Goal: Download file/media

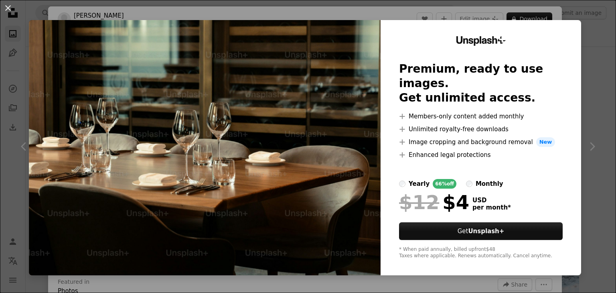
scroll to position [1333, 0]
click at [584, 72] on div "An X shape Unsplash+ Premium, ready to use images. Get unlimited access. A plus…" at bounding box center [308, 146] width 616 height 293
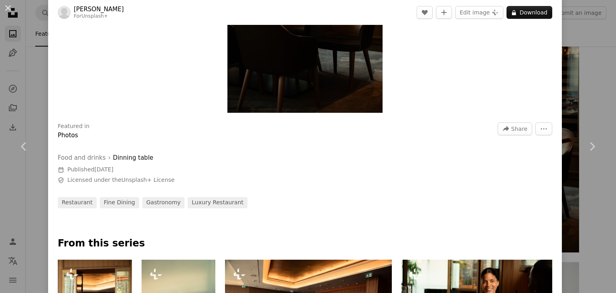
scroll to position [217, 0]
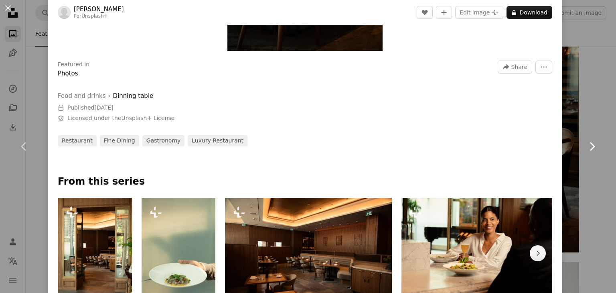
click at [586, 119] on link "Chevron right" at bounding box center [592, 146] width 48 height 77
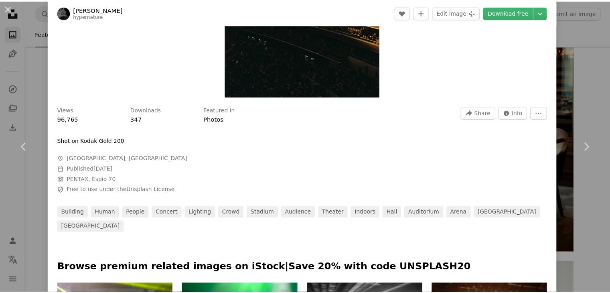
scroll to position [196, 0]
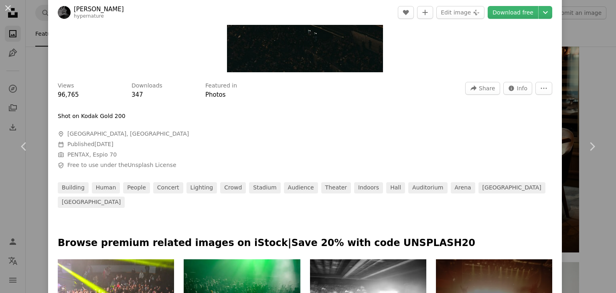
click at [564, 47] on div "An X shape Chevron left Chevron right [PERSON_NAME] hypernature A heart A plus …" at bounding box center [308, 146] width 616 height 293
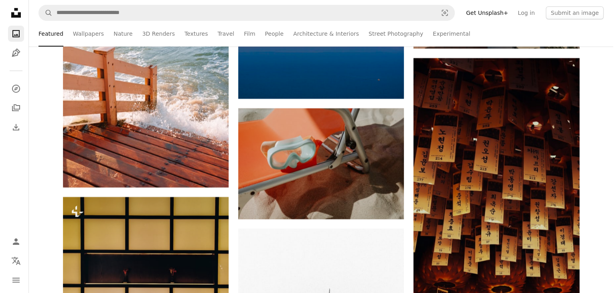
scroll to position [2889, 0]
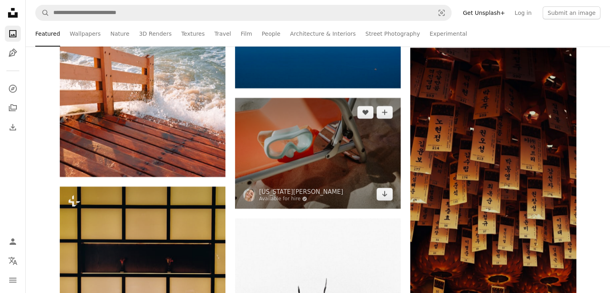
click at [353, 170] on img at bounding box center [318, 153] width 166 height 110
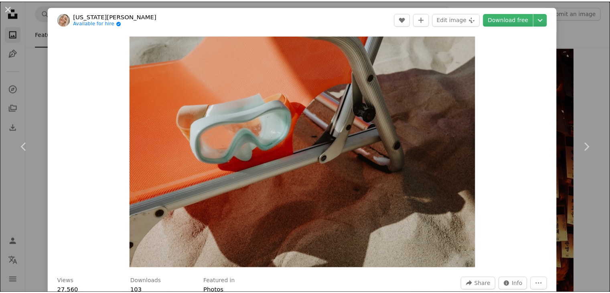
scroll to position [256, 0]
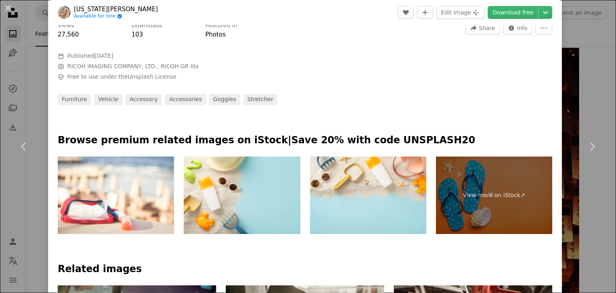
click at [570, 87] on div "An X shape Chevron left Chevron right [US_STATE][PERSON_NAME] Available for hir…" at bounding box center [308, 146] width 616 height 293
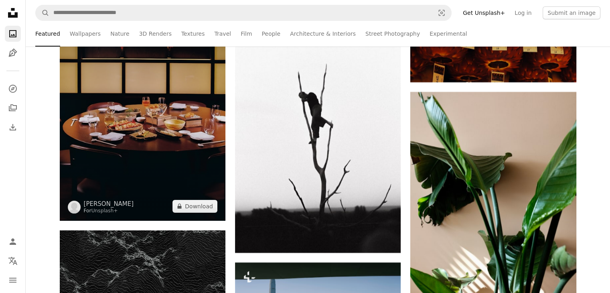
scroll to position [3105, 0]
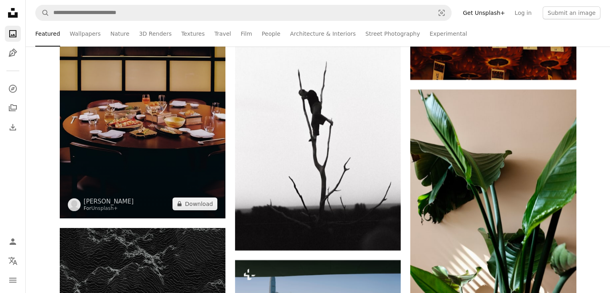
click at [197, 173] on img at bounding box center [143, 94] width 166 height 248
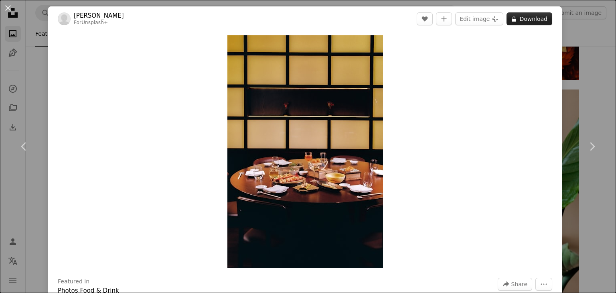
click at [525, 18] on button "A lock Download" at bounding box center [530, 18] width 46 height 13
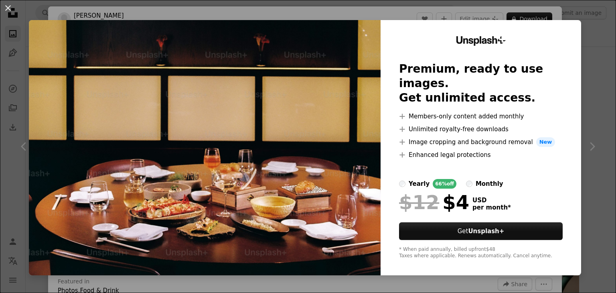
click at [590, 73] on div "An X shape Unsplash+ Premium, ready to use images. Get unlimited access. A plus…" at bounding box center [308, 146] width 616 height 293
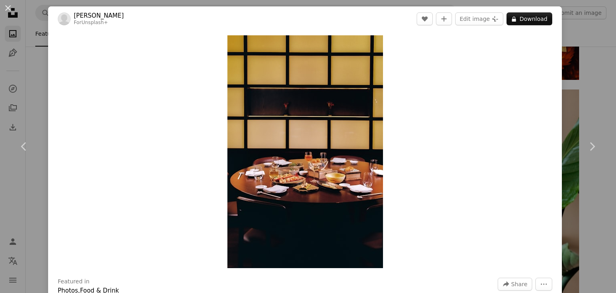
click at [590, 44] on div "An X shape Chevron left Chevron right [PERSON_NAME] For Unsplash+ A heart A plu…" at bounding box center [308, 146] width 616 height 293
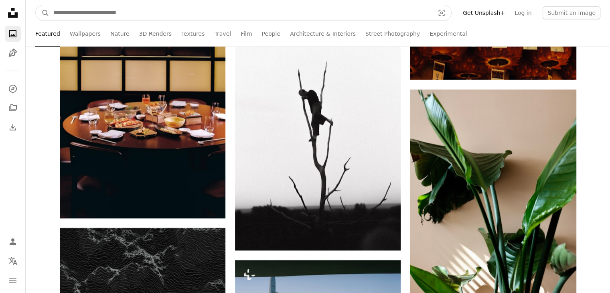
click at [337, 14] on input "Find visuals sitewide" at bounding box center [240, 12] width 383 height 15
type input "*********"
click at [36, 5] on button "A magnifying glass" at bounding box center [43, 12] width 14 height 15
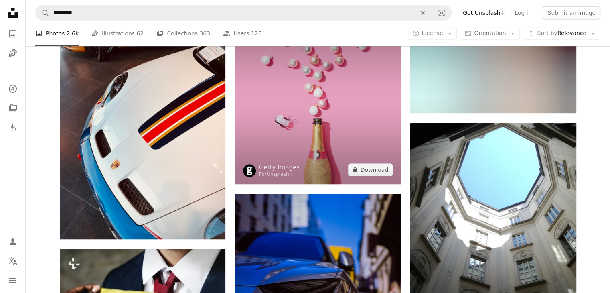
scroll to position [543, 0]
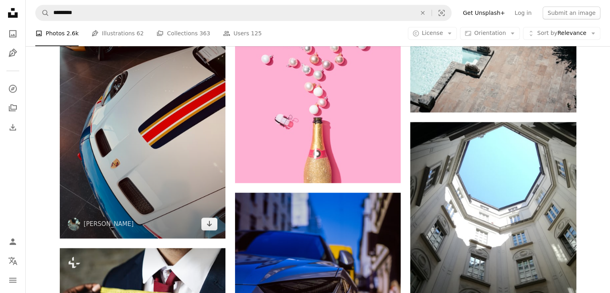
click at [170, 201] on img at bounding box center [143, 127] width 166 height 221
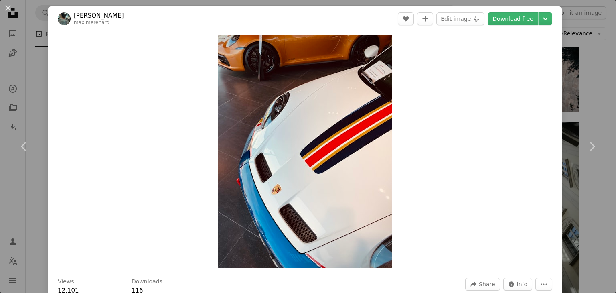
click at [589, 102] on div "An X shape Chevron left Chevron right [PERSON_NAME] maximerenard A heart A plus…" at bounding box center [308, 146] width 616 height 293
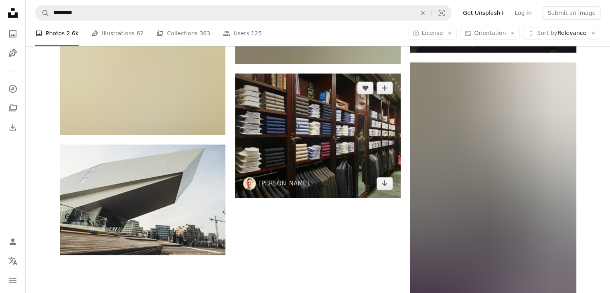
scroll to position [1026, 0]
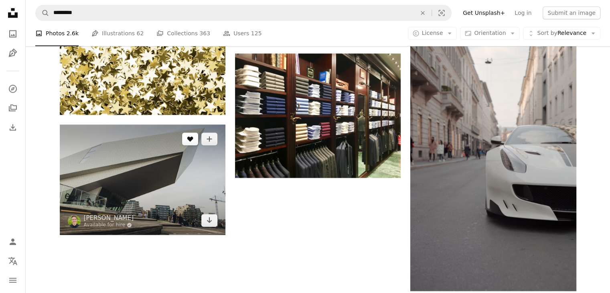
click at [197, 134] on button "A heart" at bounding box center [190, 138] width 16 height 13
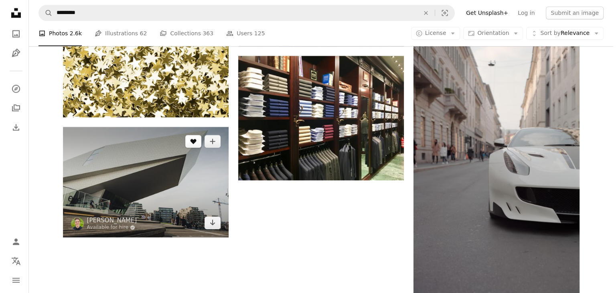
scroll to position [1041, 0]
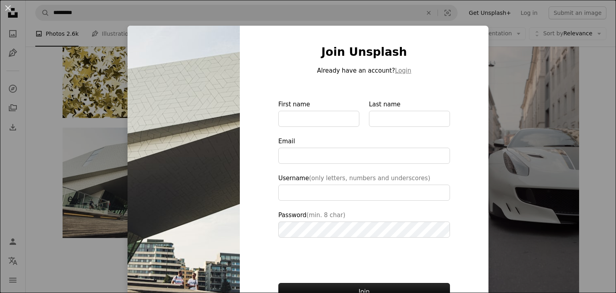
click at [108, 192] on div "An X shape Join Unsplash Already have an account? Login First name Last name Em…" at bounding box center [308, 146] width 616 height 293
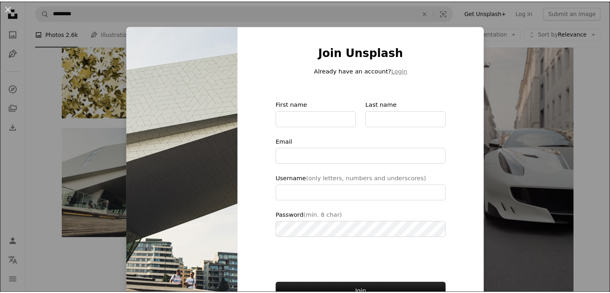
scroll to position [1042, 0]
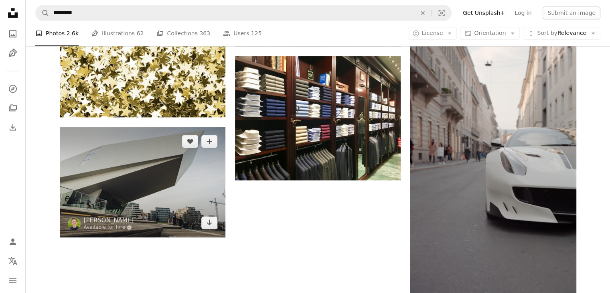
click at [108, 192] on img at bounding box center [143, 182] width 166 height 110
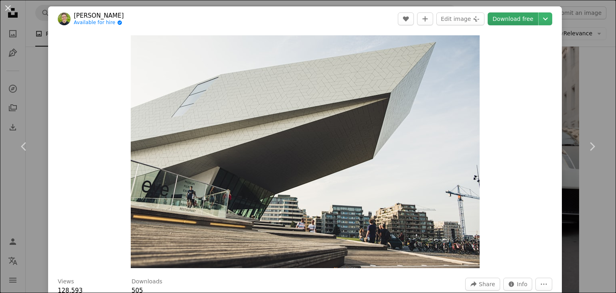
click at [510, 13] on link "Download free" at bounding box center [513, 18] width 51 height 13
click at [579, 82] on div "An X shape Chevron left Chevron right [PERSON_NAME] Available for hire A checkm…" at bounding box center [308, 146] width 616 height 293
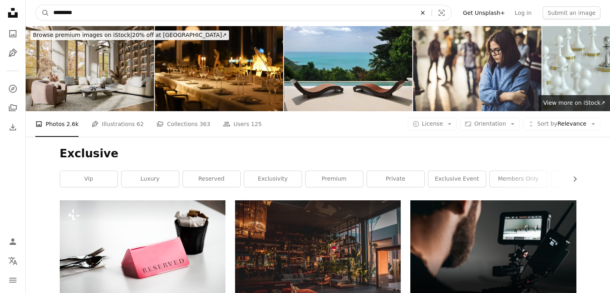
click at [432, 11] on icon "An X shape" at bounding box center [423, 13] width 18 height 6
type input "****"
click button "A magnifying glass" at bounding box center [43, 12] width 14 height 15
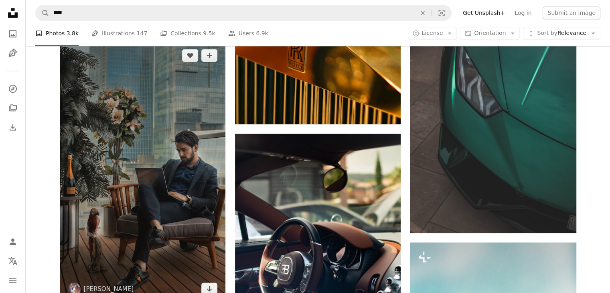
scroll to position [922, 0]
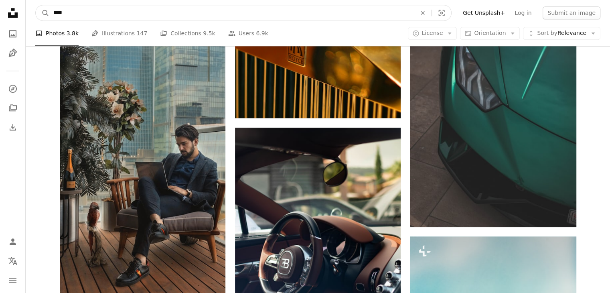
click at [124, 10] on input "****" at bounding box center [231, 12] width 365 height 15
type input "*****"
click button "A magnifying glass" at bounding box center [43, 12] width 14 height 15
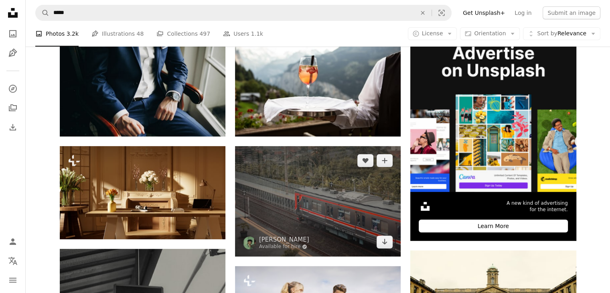
scroll to position [175, 0]
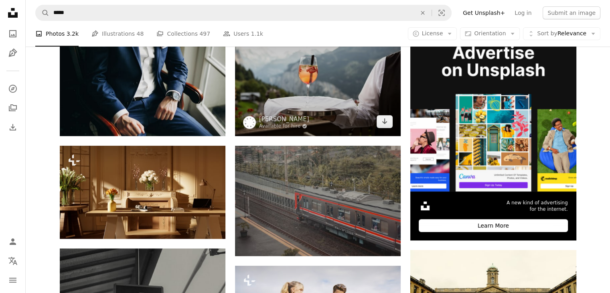
click at [275, 113] on img at bounding box center [318, 80] width 166 height 110
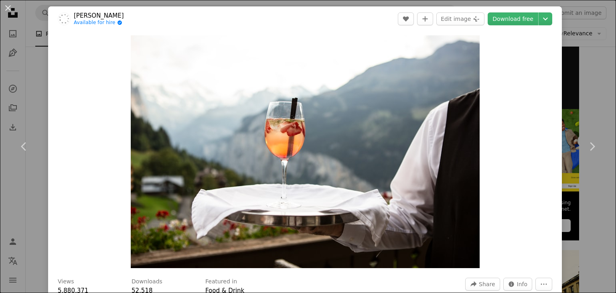
click at [584, 106] on div "An X shape Chevron left Chevron right [PERSON_NAME] Available for hire A checkm…" at bounding box center [308, 146] width 616 height 293
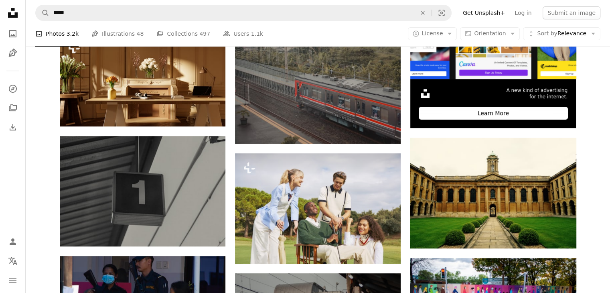
scroll to position [301, 0]
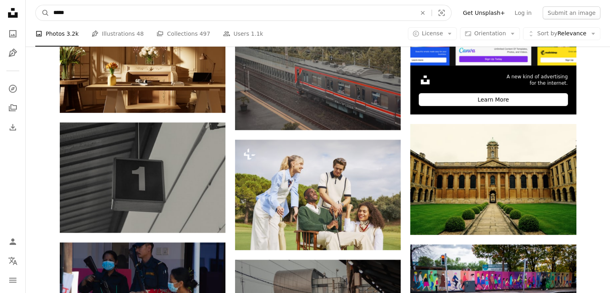
click at [220, 12] on input "*****" at bounding box center [231, 12] width 365 height 15
type input "***"
click button "A magnifying glass" at bounding box center [43, 12] width 14 height 15
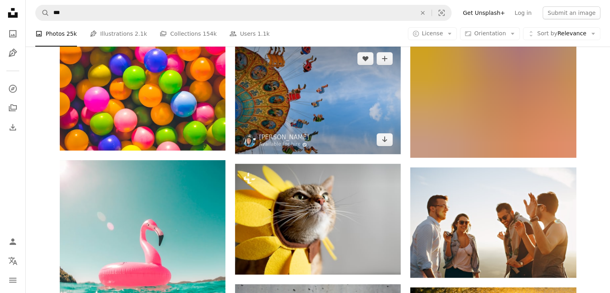
scroll to position [326, 0]
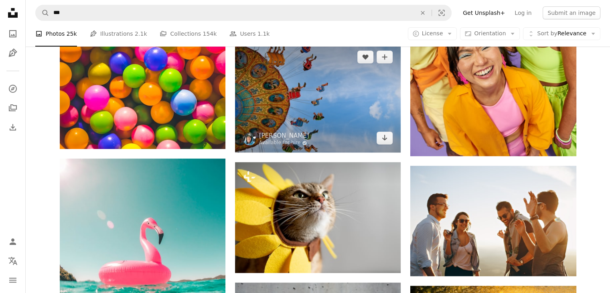
click at [365, 105] on img at bounding box center [318, 98] width 166 height 110
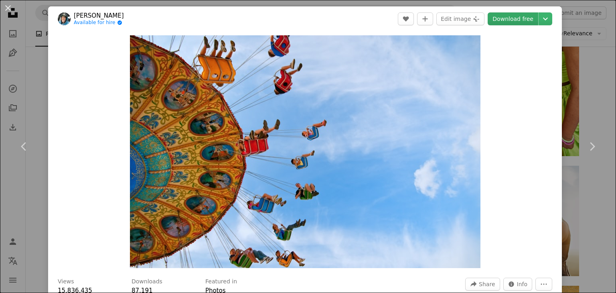
click at [525, 19] on link "Download free" at bounding box center [513, 18] width 51 height 13
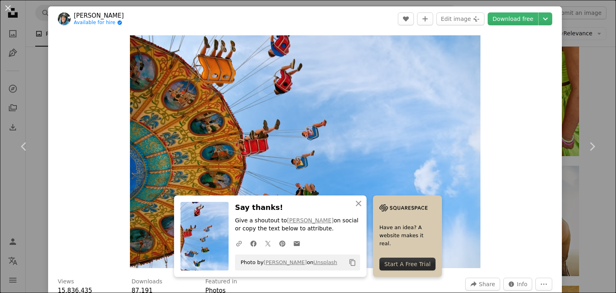
click at [575, 85] on div "An X shape Chevron left Chevron right An X shape Close Say thanks! Give a shout…" at bounding box center [308, 146] width 616 height 293
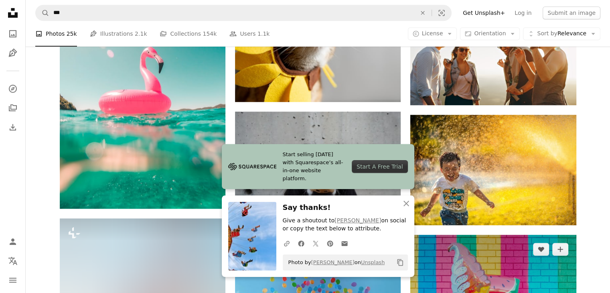
scroll to position [497, 0]
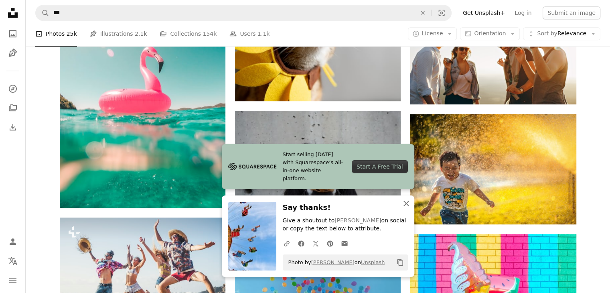
click at [407, 199] on icon "An X shape" at bounding box center [407, 204] width 10 height 10
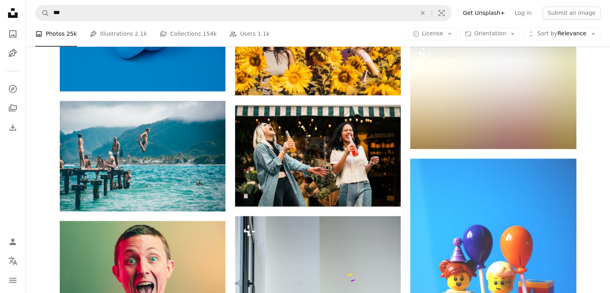
scroll to position [1450, 0]
